Goal: Task Accomplishment & Management: Manage account settings

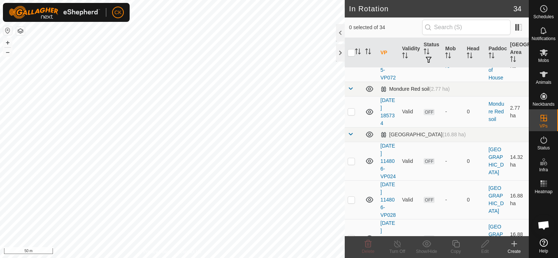
scroll to position [657, 0]
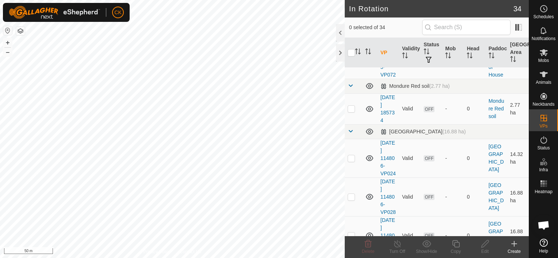
click at [350, 62] on p-checkbox at bounding box center [350, 60] width 7 height 6
checkbox input "true"
click at [454, 242] on icon at bounding box center [455, 244] width 9 height 9
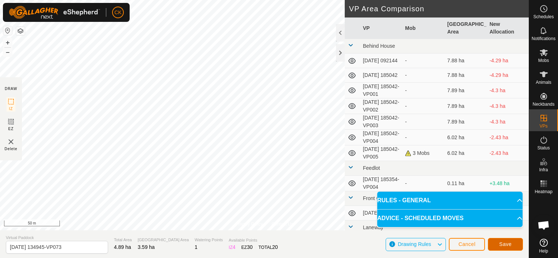
click at [507, 244] on span "Save" at bounding box center [505, 245] width 12 height 6
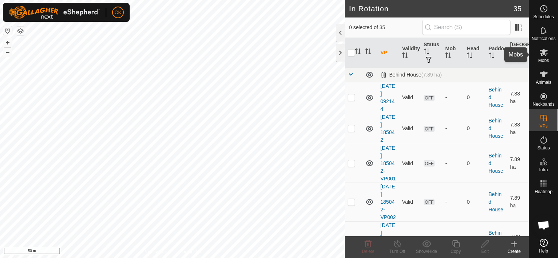
click at [544, 51] on icon at bounding box center [543, 52] width 8 height 7
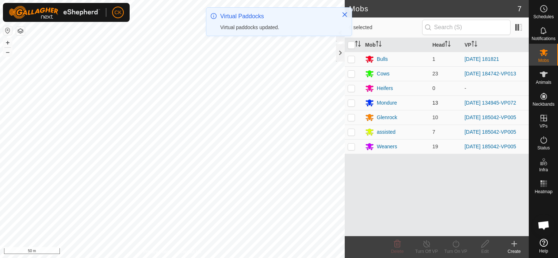
click at [352, 103] on p-checkbox at bounding box center [350, 103] width 7 height 6
checkbox input "true"
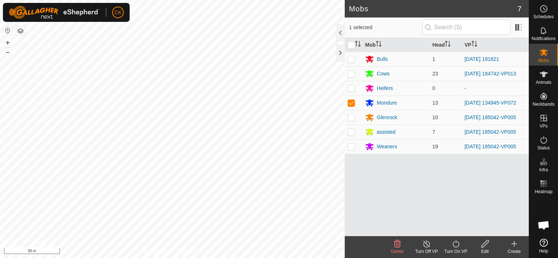
click at [455, 242] on icon at bounding box center [455, 243] width 7 height 7
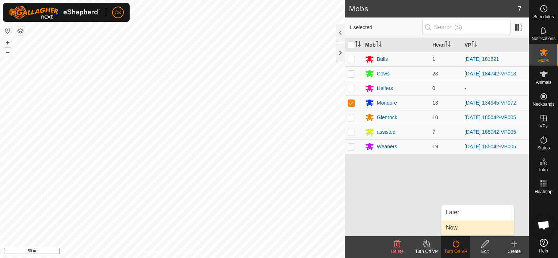
click at [455, 227] on link "Now" at bounding box center [477, 228] width 72 height 15
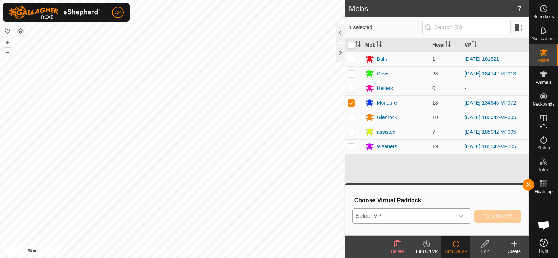
click at [461, 215] on icon "dropdown trigger" at bounding box center [461, 216] width 6 height 6
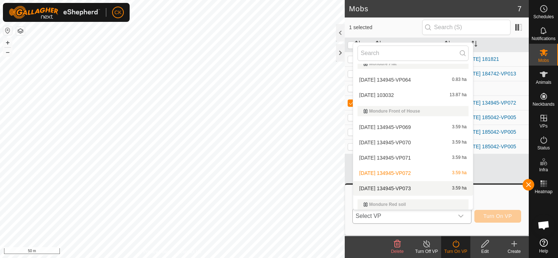
scroll to position [265, 0]
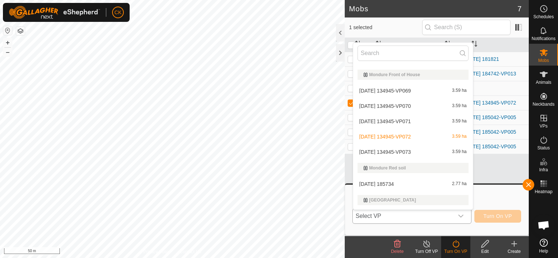
click at [410, 150] on li "[DATE] 134945-VP073 3.59 ha" at bounding box center [413, 152] width 120 height 15
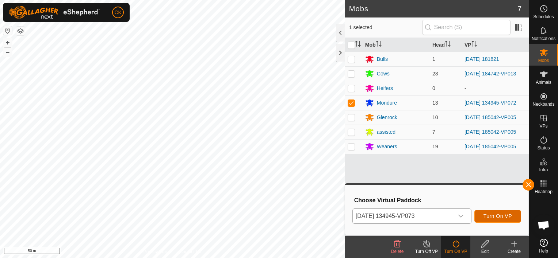
click at [485, 215] on span "Turn On VP" at bounding box center [497, 216] width 28 height 6
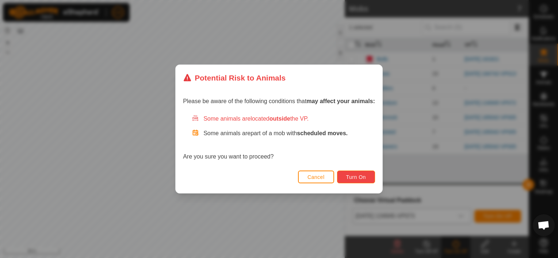
click at [363, 176] on span "Turn On" at bounding box center [356, 177] width 20 height 6
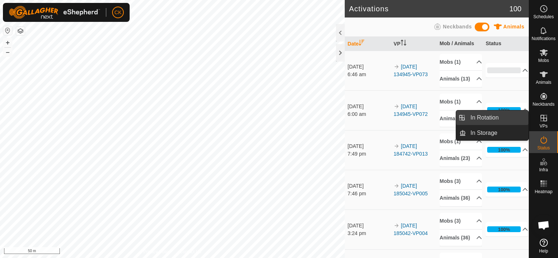
click at [510, 118] on link "In Rotation" at bounding box center [497, 118] width 62 height 15
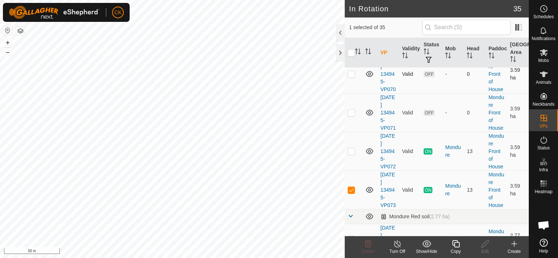
scroll to position [547, 0]
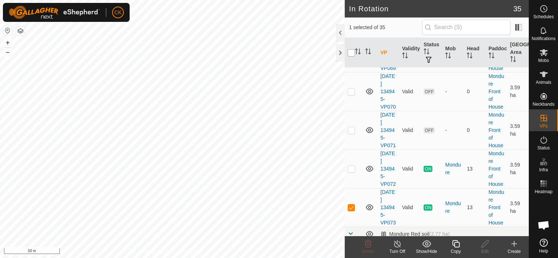
click at [349, 52] on input "checkbox" at bounding box center [350, 52] width 7 height 7
checkbox input "true"
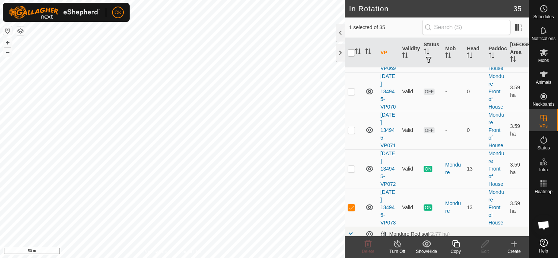
checkbox input "true"
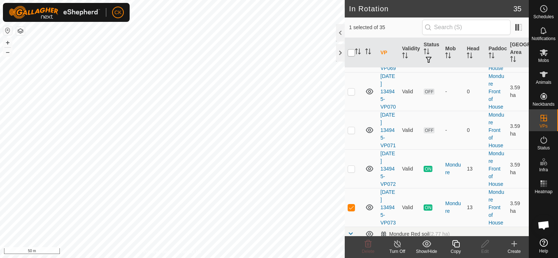
checkbox input "true"
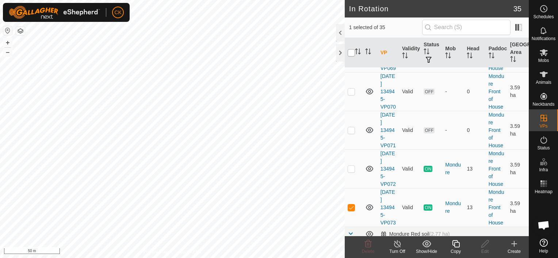
checkbox input "true"
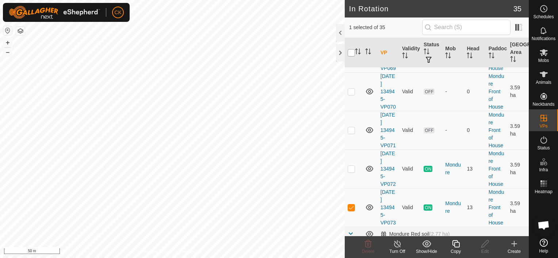
checkbox input "true"
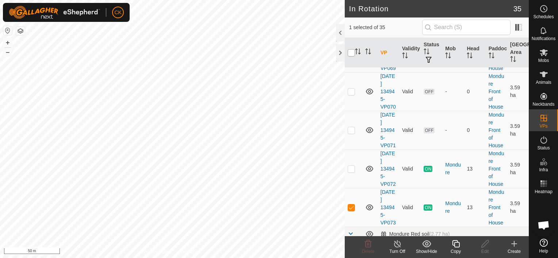
checkbox input "true"
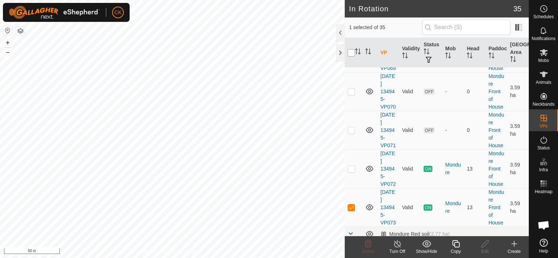
checkbox input "true"
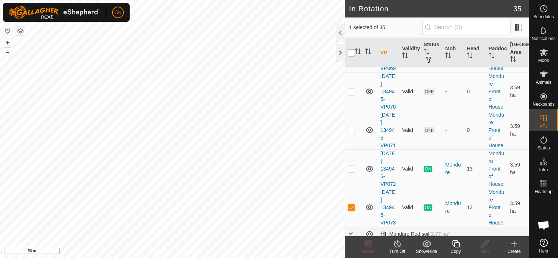
checkbox input "true"
click at [350, 52] on input "checkbox" at bounding box center [350, 52] width 7 height 7
checkbox input "false"
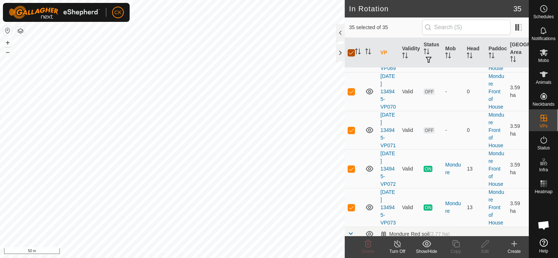
checkbox input "false"
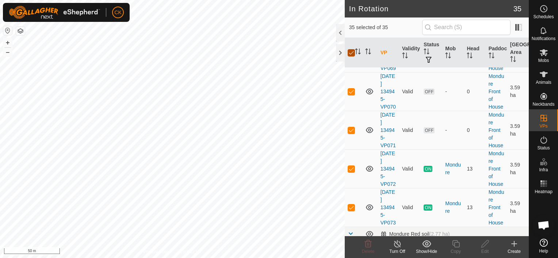
checkbox input "false"
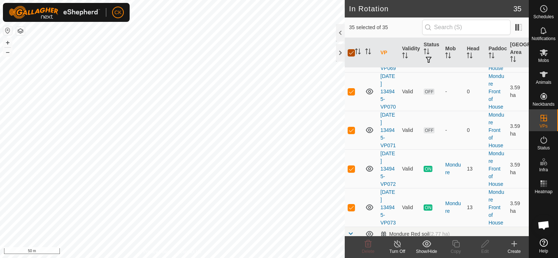
checkbox input "false"
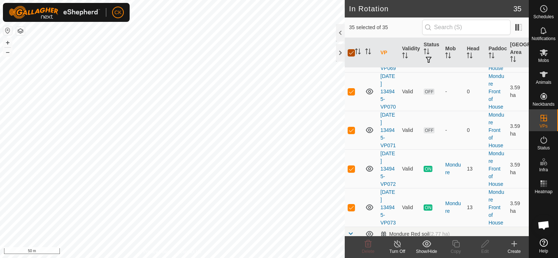
checkbox input "false"
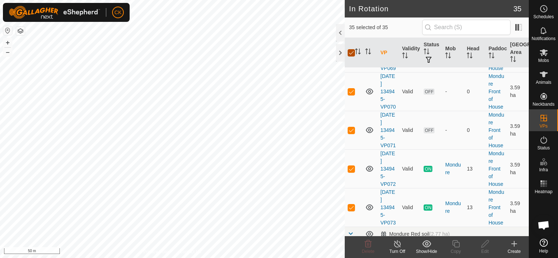
checkbox input "false"
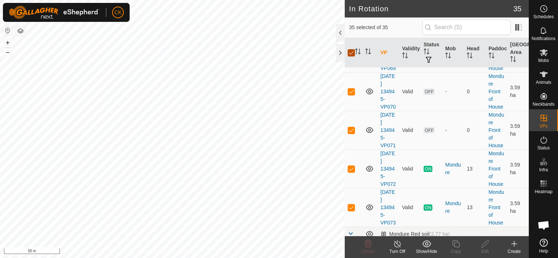
checkbox input "false"
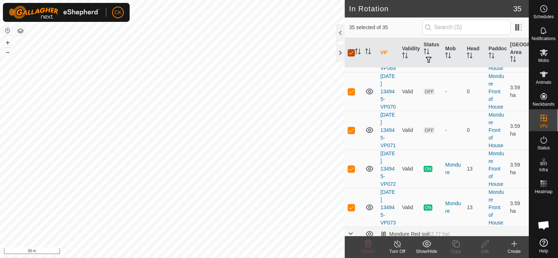
checkbox input "false"
click at [350, 56] on p-checkbox at bounding box center [350, 53] width 7 height 6
checkbox input "true"
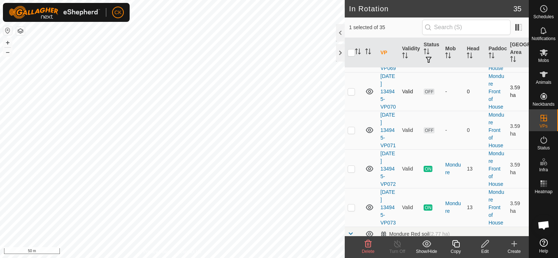
click at [351, 94] on p-checkbox at bounding box center [350, 92] width 7 height 6
checkbox input "true"
click at [351, 133] on p-checkbox at bounding box center [350, 130] width 7 height 6
checkbox input "true"
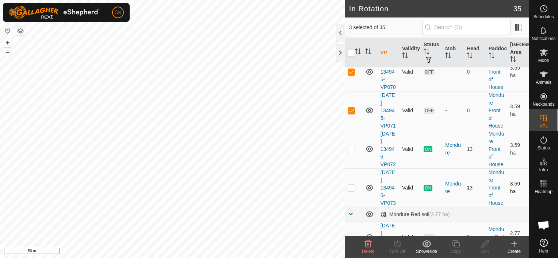
scroll to position [620, 0]
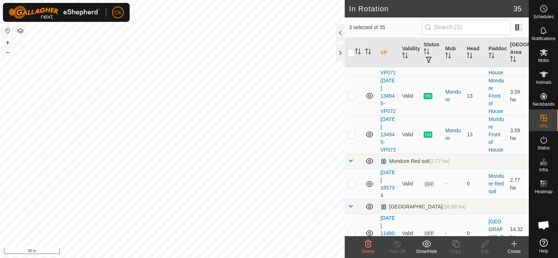
click at [366, 243] on icon at bounding box center [367, 244] width 9 height 9
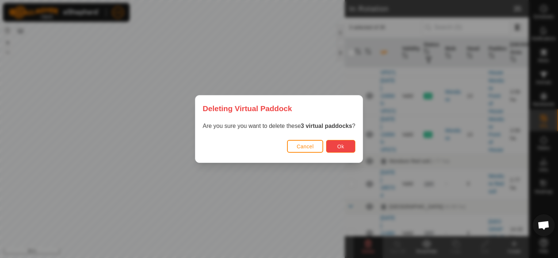
click at [334, 148] on button "Ok" at bounding box center [340, 146] width 29 height 13
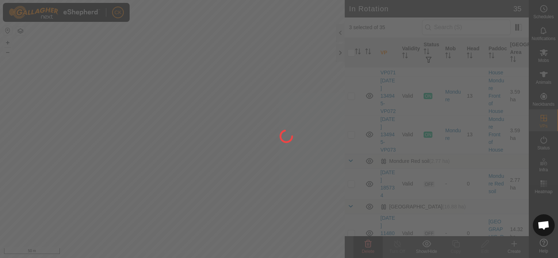
checkbox input "false"
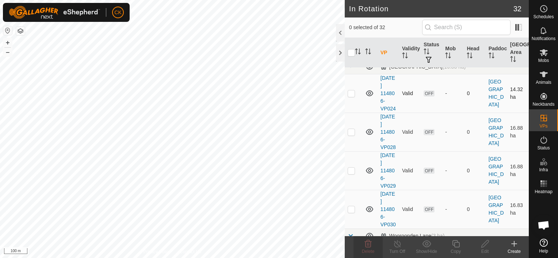
scroll to position [657, 0]
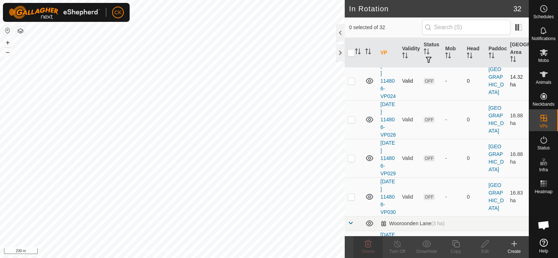
click at [349, 84] on p-checkbox at bounding box center [350, 81] width 7 height 6
checkbox input "true"
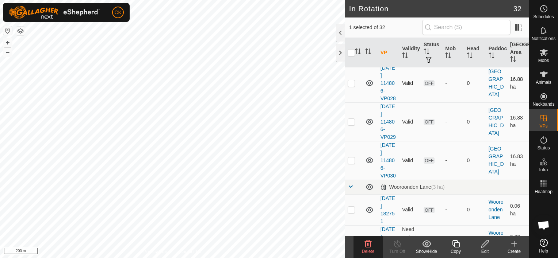
click at [350, 86] on p-checkbox at bounding box center [350, 83] width 7 height 6
checkbox input "true"
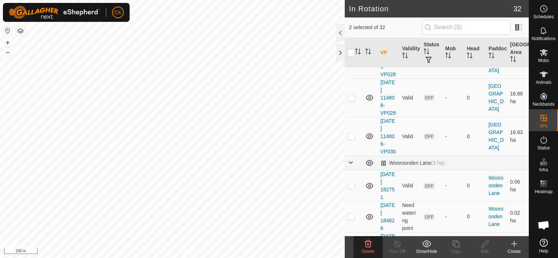
scroll to position [730, 0]
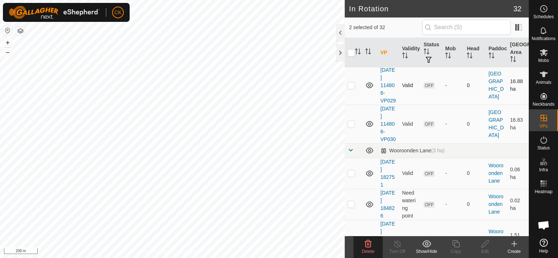
click at [350, 88] on p-checkbox at bounding box center [350, 85] width 7 height 6
checkbox input "true"
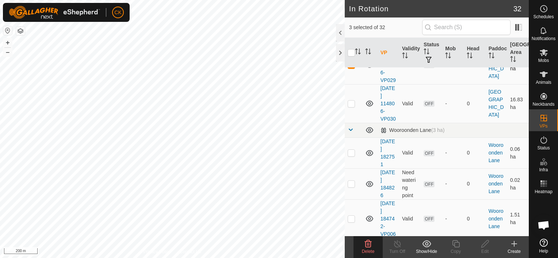
scroll to position [803, 0]
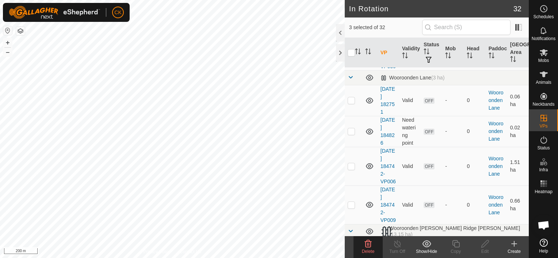
click at [351, 54] on p-checkbox at bounding box center [350, 51] width 7 height 6
checkbox input "true"
click at [366, 242] on icon at bounding box center [367, 243] width 7 height 7
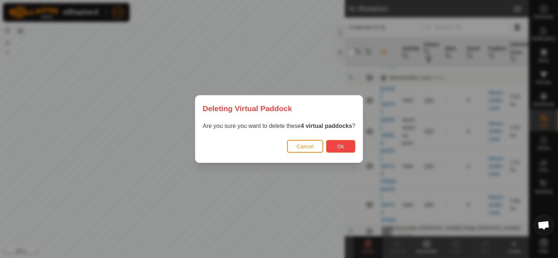
click at [346, 146] on button "Ok" at bounding box center [340, 146] width 29 height 13
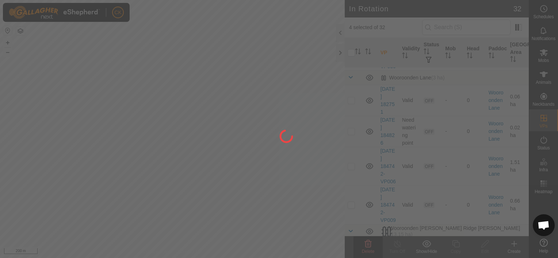
checkbox input "false"
click at [350, 176] on div at bounding box center [279, 129] width 558 height 258
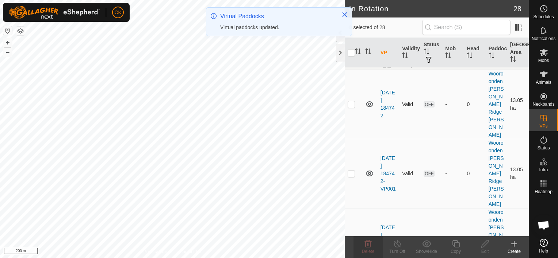
click at [351, 107] on p-checkbox at bounding box center [350, 104] width 7 height 6
checkbox input "true"
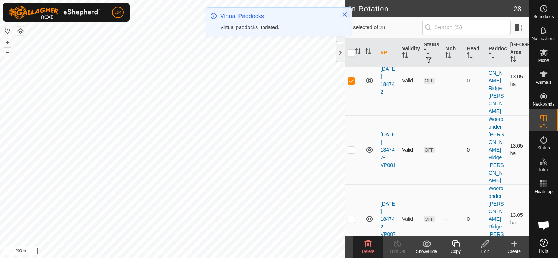
scroll to position [839, 0]
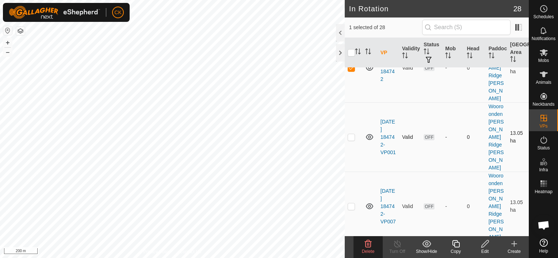
click at [352, 140] on p-checkbox at bounding box center [350, 137] width 7 height 6
checkbox input "true"
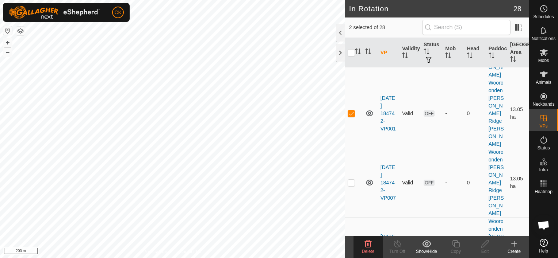
scroll to position [876, 0]
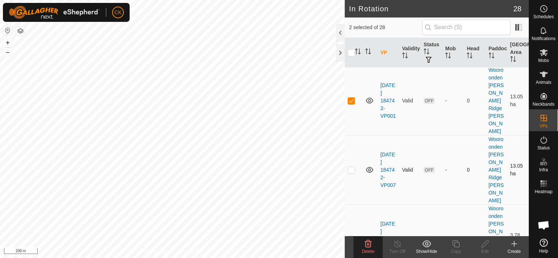
click at [350, 173] on p-checkbox at bounding box center [350, 170] width 7 height 6
checkbox input "true"
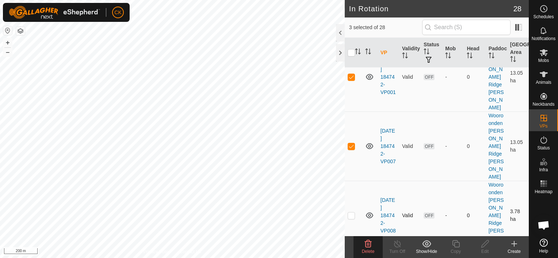
scroll to position [912, 0]
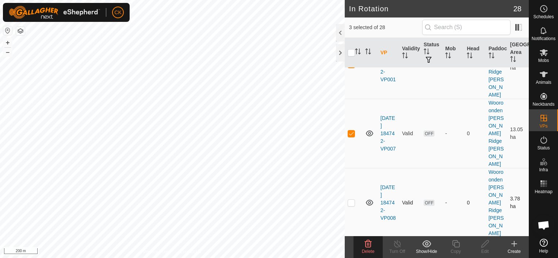
click at [352, 204] on p-checkbox at bounding box center [350, 203] width 7 height 6
checkbox input "true"
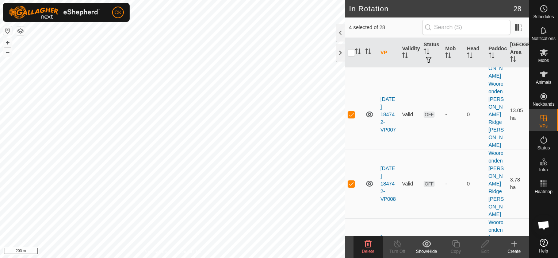
scroll to position [949, 0]
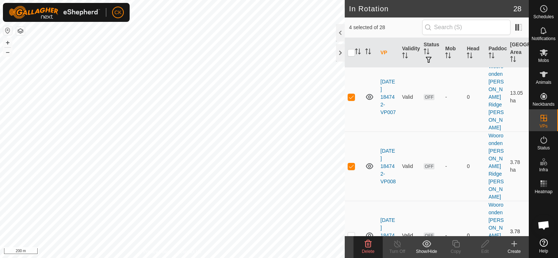
click at [348, 233] on p-checkbox at bounding box center [350, 236] width 7 height 6
checkbox input "true"
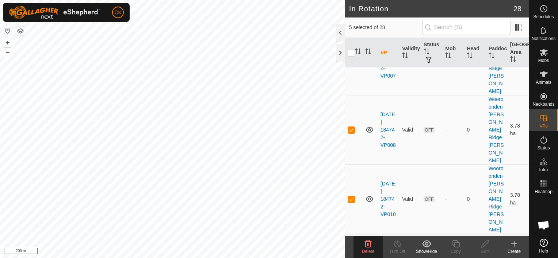
click at [367, 244] on icon at bounding box center [367, 243] width 7 height 7
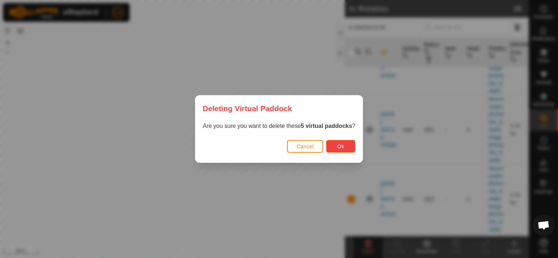
click at [342, 147] on span "Ok" at bounding box center [340, 147] width 7 height 6
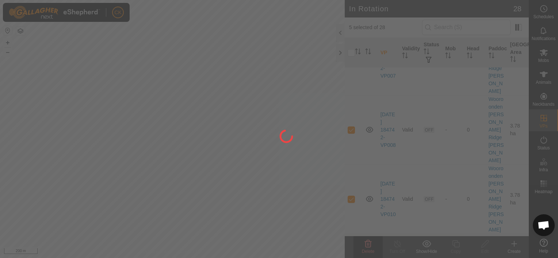
checkbox input "false"
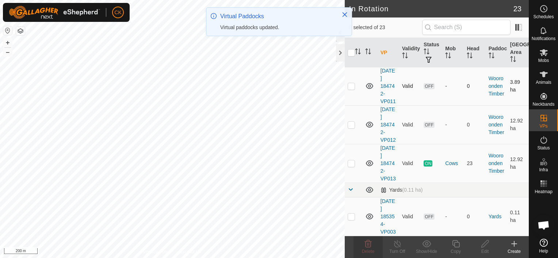
scroll to position [845, 0]
click at [352, 89] on p-checkbox at bounding box center [350, 86] width 7 height 6
checkbox input "true"
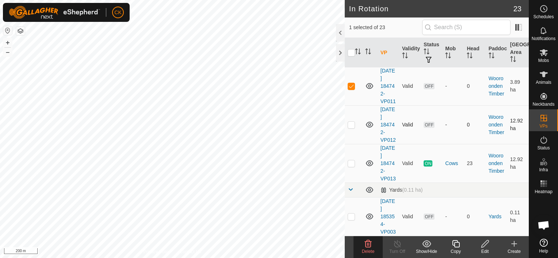
click at [350, 128] on p-checkbox at bounding box center [350, 125] width 7 height 6
checkbox input "false"
click at [367, 246] on icon at bounding box center [367, 244] width 9 height 9
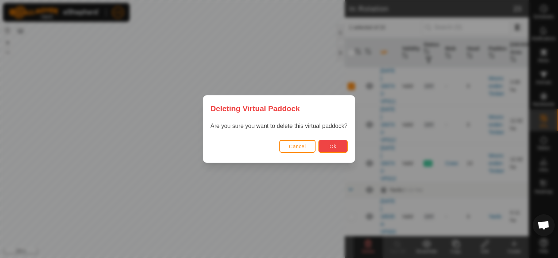
click at [335, 144] on span "Ok" at bounding box center [332, 147] width 7 height 6
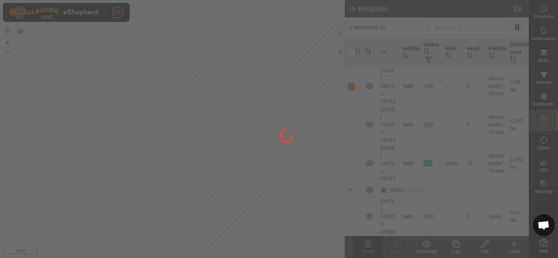
checkbox input "false"
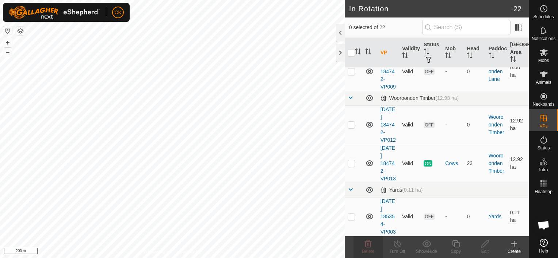
click at [352, 128] on p-checkbox at bounding box center [350, 125] width 7 height 6
checkbox input "true"
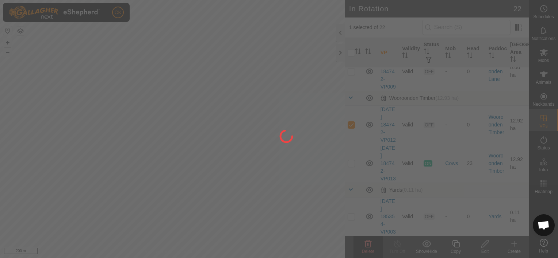
click at [368, 243] on div at bounding box center [279, 129] width 558 height 258
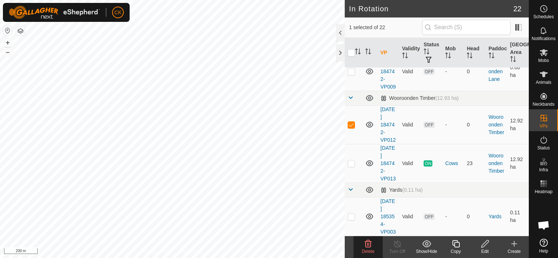
click at [369, 244] on icon at bounding box center [367, 243] width 7 height 7
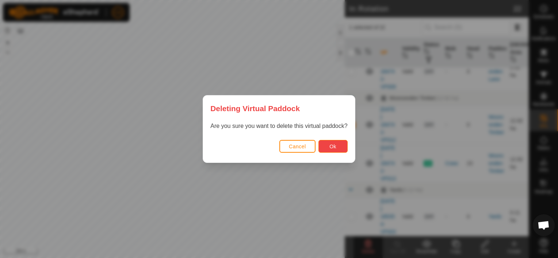
click at [332, 144] on span "Ok" at bounding box center [332, 147] width 7 height 6
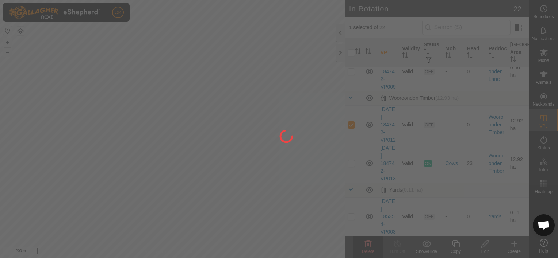
checkbox input "false"
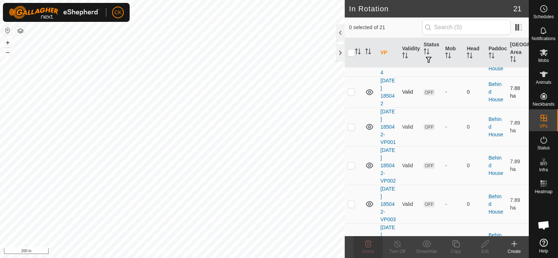
scroll to position [0, 0]
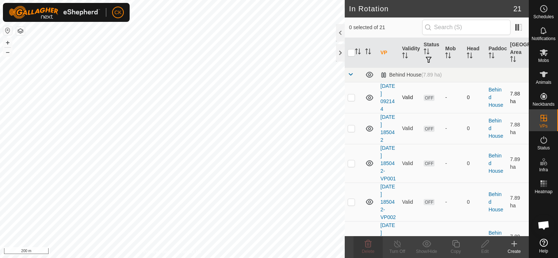
click at [353, 99] on p-checkbox at bounding box center [350, 97] width 7 height 6
checkbox input "true"
click at [350, 130] on p-checkbox at bounding box center [350, 129] width 7 height 6
click at [353, 126] on p-checkbox at bounding box center [350, 129] width 7 height 6
checkbox input "false"
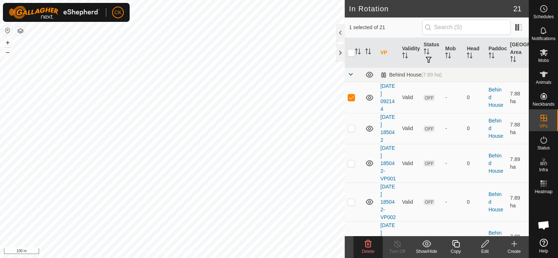
click at [366, 244] on icon at bounding box center [367, 244] width 9 height 9
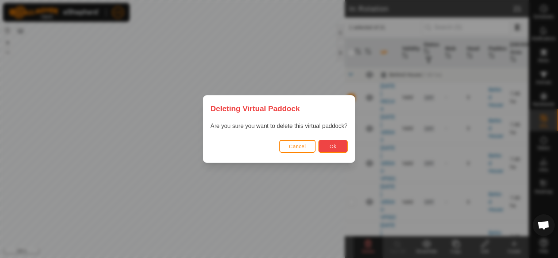
click at [332, 146] on span "Ok" at bounding box center [332, 147] width 7 height 6
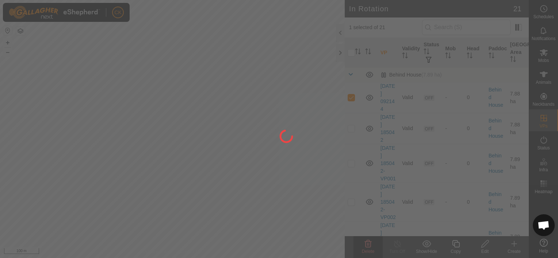
checkbox input "false"
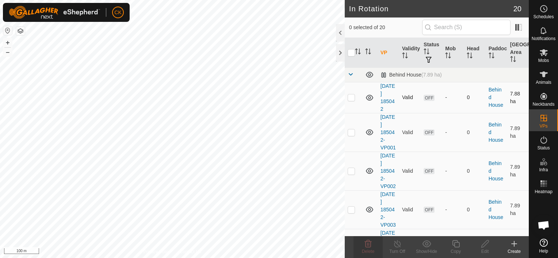
click at [351, 98] on p-checkbox at bounding box center [350, 97] width 7 height 6
checkbox input "true"
click at [351, 98] on p-checkbox at bounding box center [350, 97] width 7 height 6
checkbox input "false"
click at [350, 135] on p-checkbox at bounding box center [350, 133] width 7 height 6
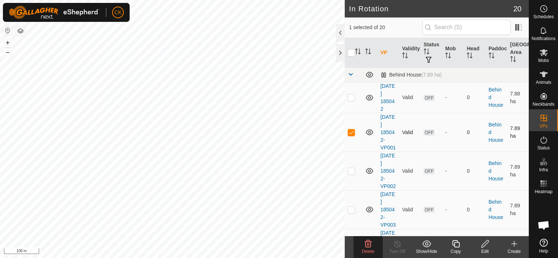
click at [350, 135] on p-checkbox at bounding box center [350, 133] width 7 height 6
checkbox input "false"
click at [353, 174] on p-checkbox at bounding box center [350, 171] width 7 height 6
click at [369, 246] on icon at bounding box center [367, 243] width 7 height 7
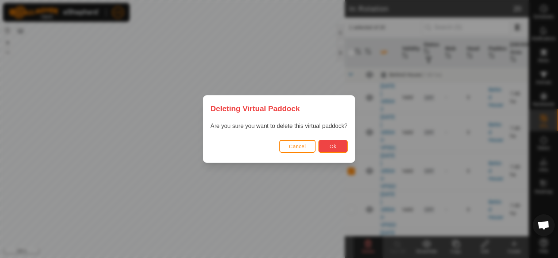
click at [332, 146] on span "Ok" at bounding box center [332, 147] width 7 height 6
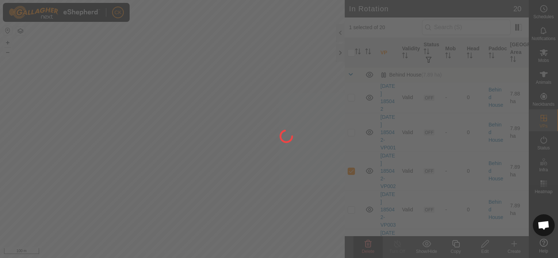
checkbox input "false"
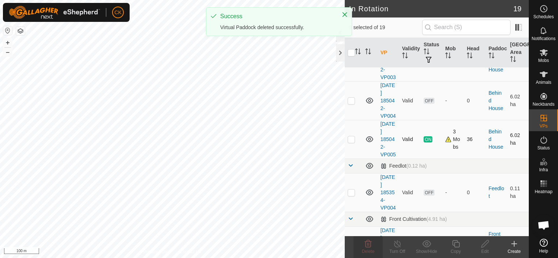
scroll to position [109, 0]
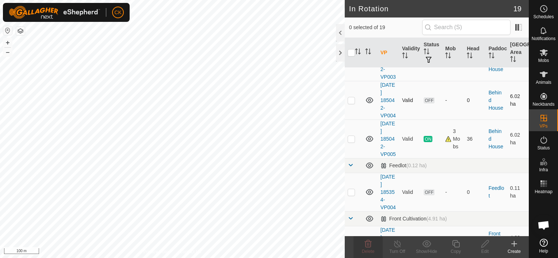
click at [351, 103] on p-checkbox at bounding box center [350, 100] width 7 height 6
checkbox input "true"
click at [366, 243] on icon at bounding box center [367, 244] width 9 height 9
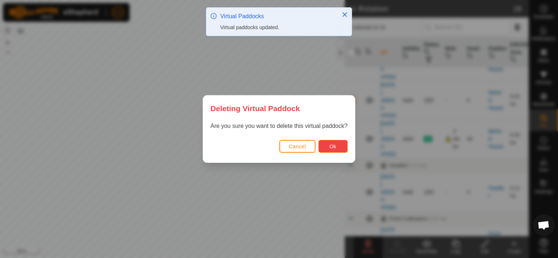
click at [332, 146] on span "Ok" at bounding box center [332, 147] width 7 height 6
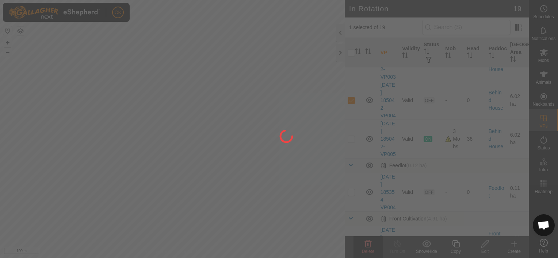
checkbox input "false"
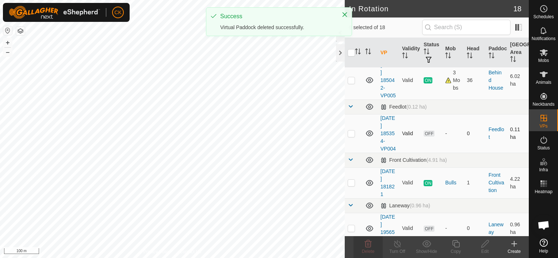
scroll to position [146, 0]
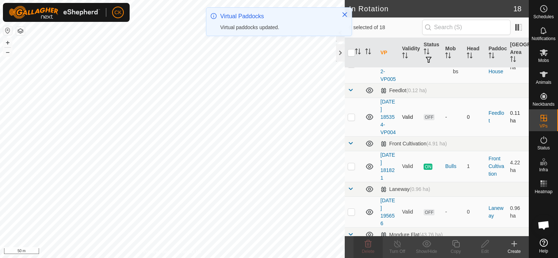
click at [350, 120] on p-checkbox at bounding box center [350, 117] width 7 height 6
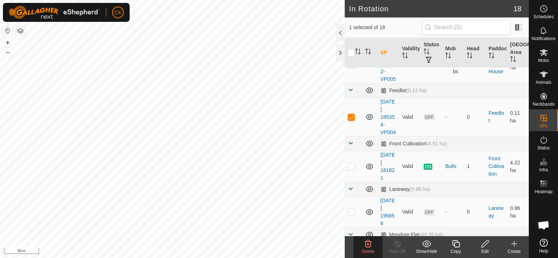
click at [369, 243] on icon at bounding box center [367, 244] width 9 height 9
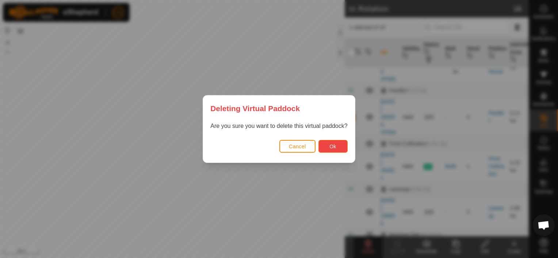
click at [339, 146] on button "Ok" at bounding box center [332, 146] width 29 height 13
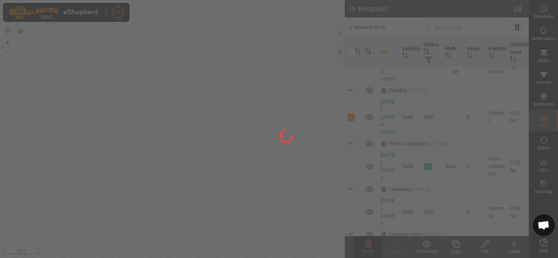
checkbox input "false"
